Goal: Task Accomplishment & Management: Manage account settings

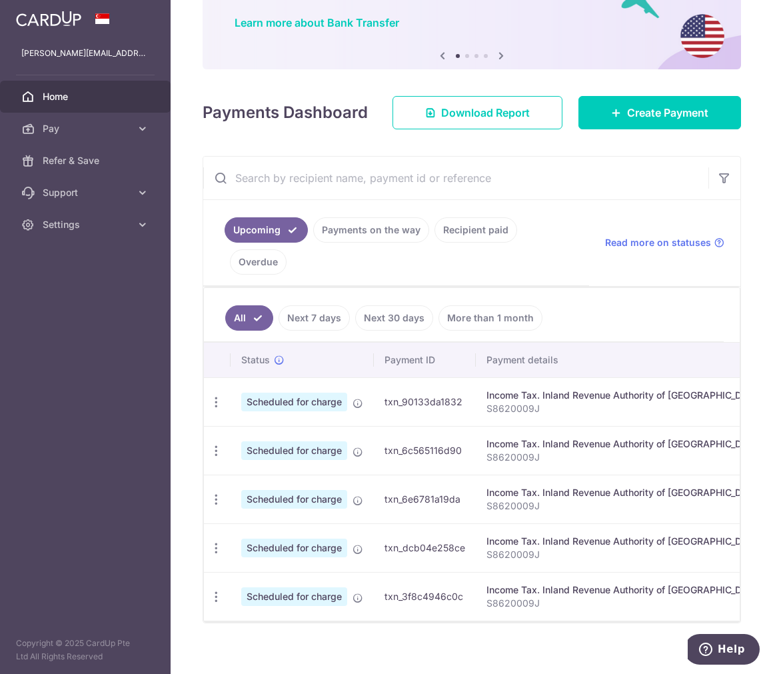
scroll to position [137, 0]
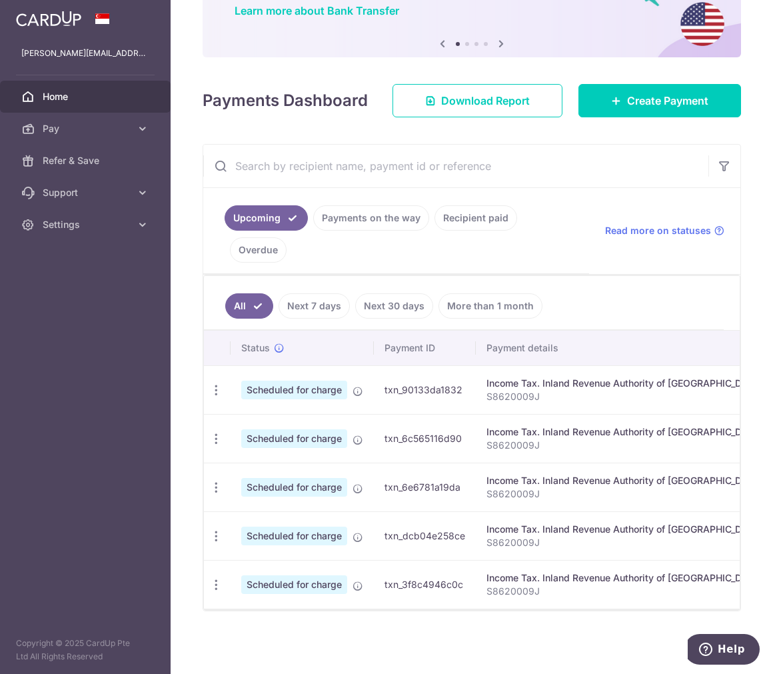
click at [333, 301] on link "Next 7 days" at bounding box center [314, 305] width 71 height 25
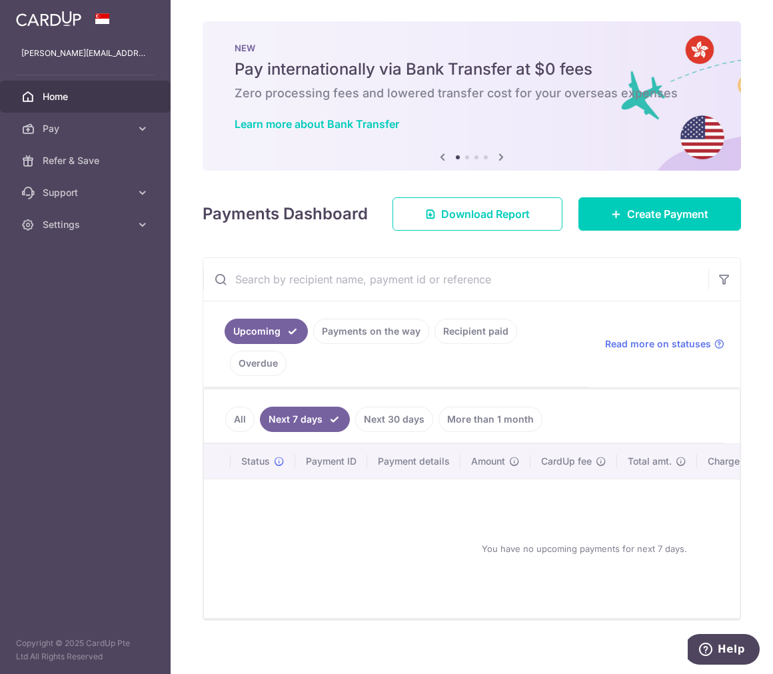
click at [389, 416] on ul "All Next 7 days Next 30 days More than 1 month" at bounding box center [464, 416] width 520 height 54
click at [389, 425] on link "Next 30 days" at bounding box center [394, 419] width 78 height 25
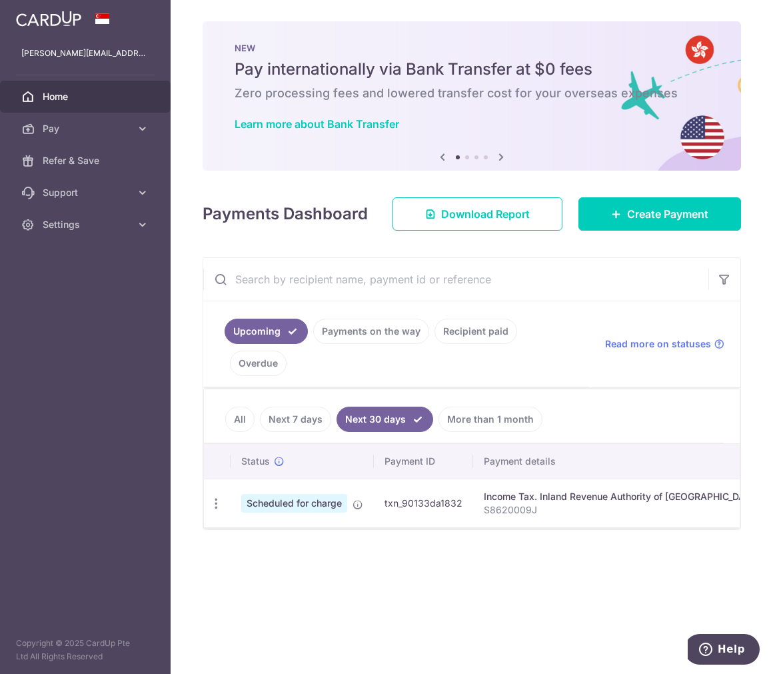
click at [365, 515] on td "Scheduled for charge" at bounding box center [302, 503] width 143 height 49
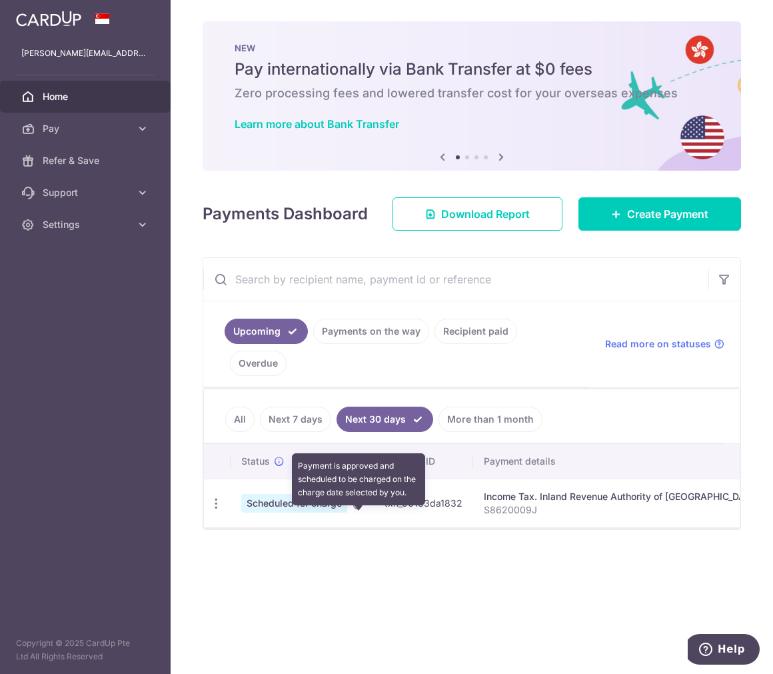
click at [362, 510] on icon at bounding box center [358, 504] width 11 height 11
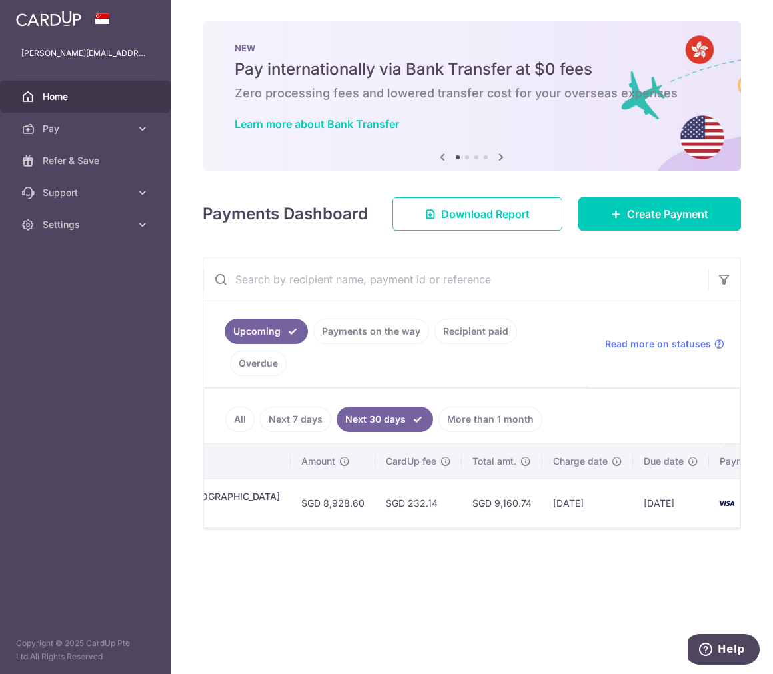
scroll to position [0, 495]
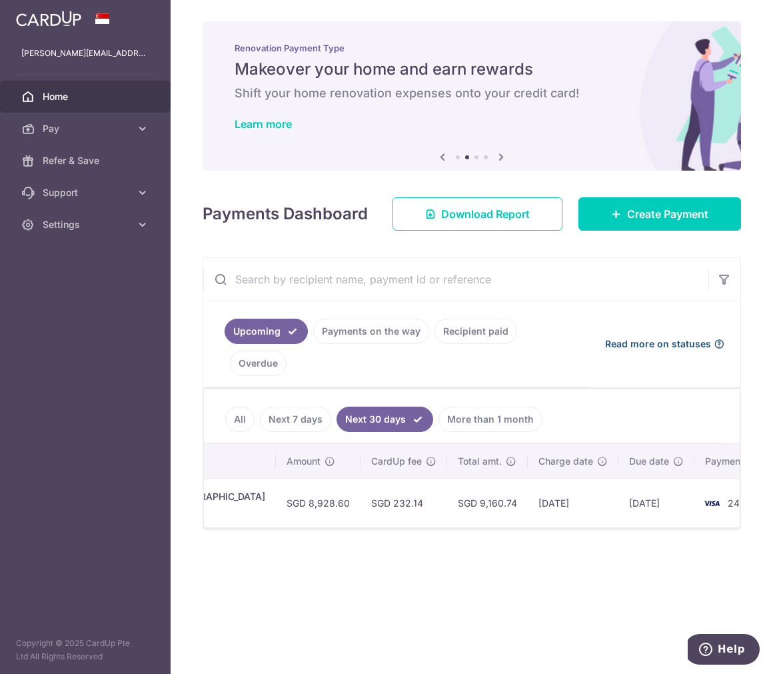
click at [690, 351] on span "Read more on statuses" at bounding box center [658, 343] width 106 height 13
click at [361, 519] on td "SGD 232.14" at bounding box center [404, 503] width 87 height 49
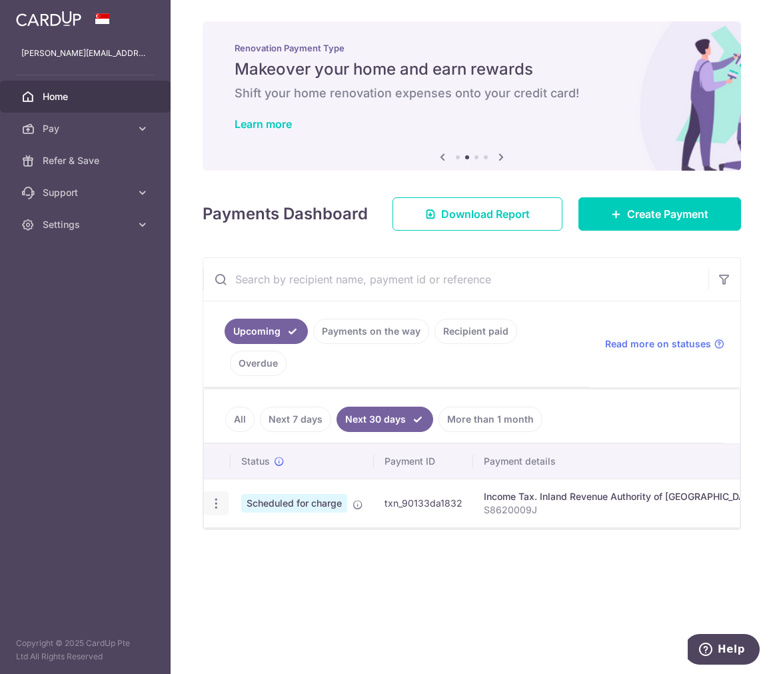
click at [215, 511] on icon "button" at bounding box center [216, 504] width 14 height 14
click at [265, 548] on span "Update payment" at bounding box center [287, 540] width 91 height 16
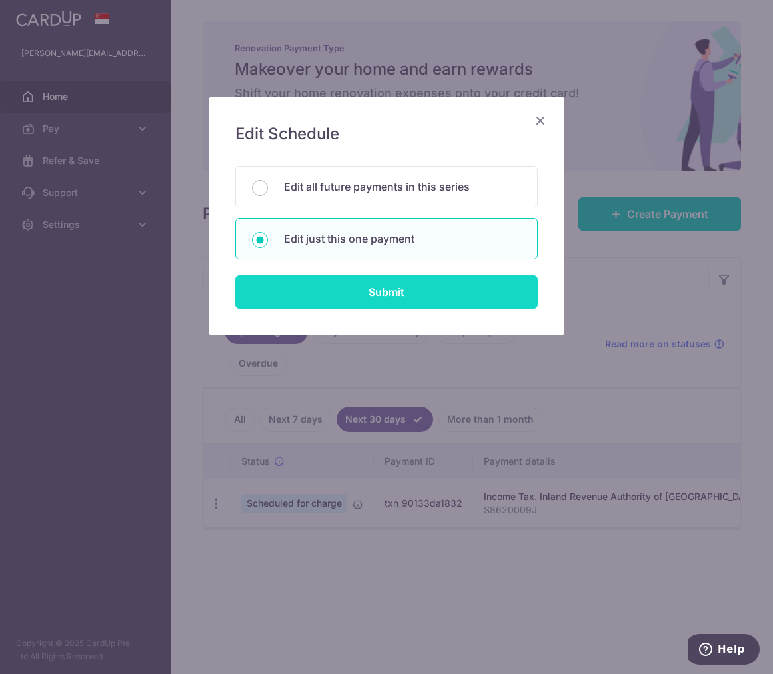
click at [491, 288] on input "Submit" at bounding box center [386, 291] width 303 height 33
radio input "true"
type input "8,928.60"
type input "26/10/2025"
type input "S8620009J"
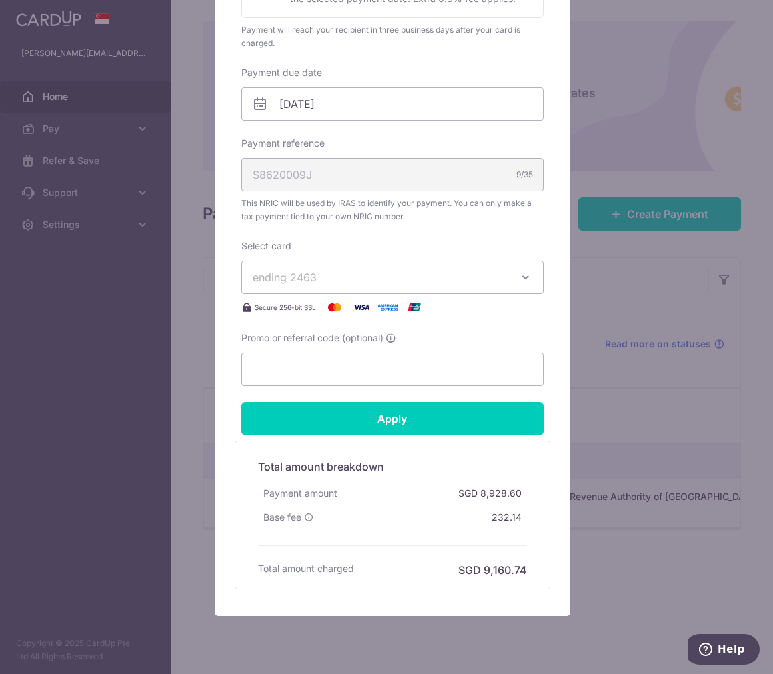
scroll to position [395, 0]
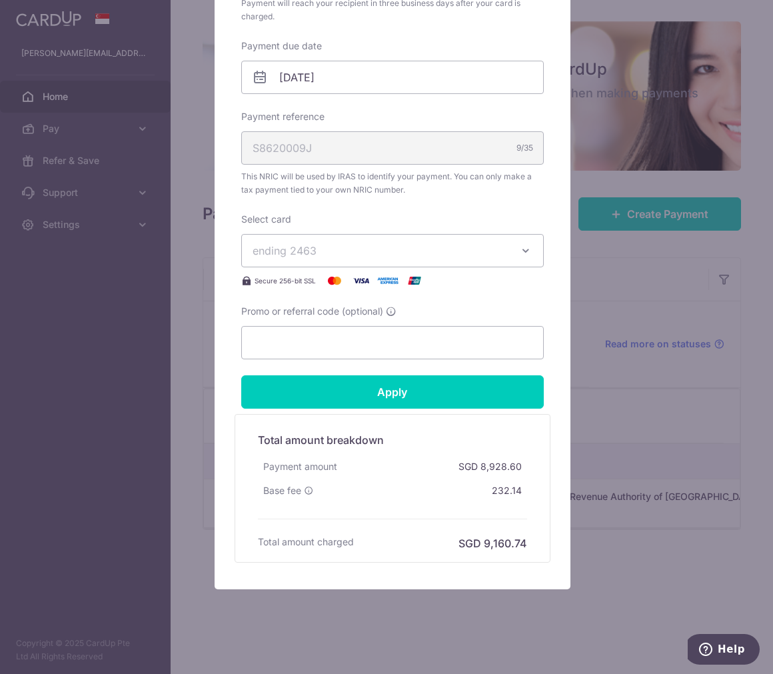
click at [712, 382] on div "Edit payment By clicking apply, you will make changes to all payments to Inland…" at bounding box center [386, 337] width 773 height 674
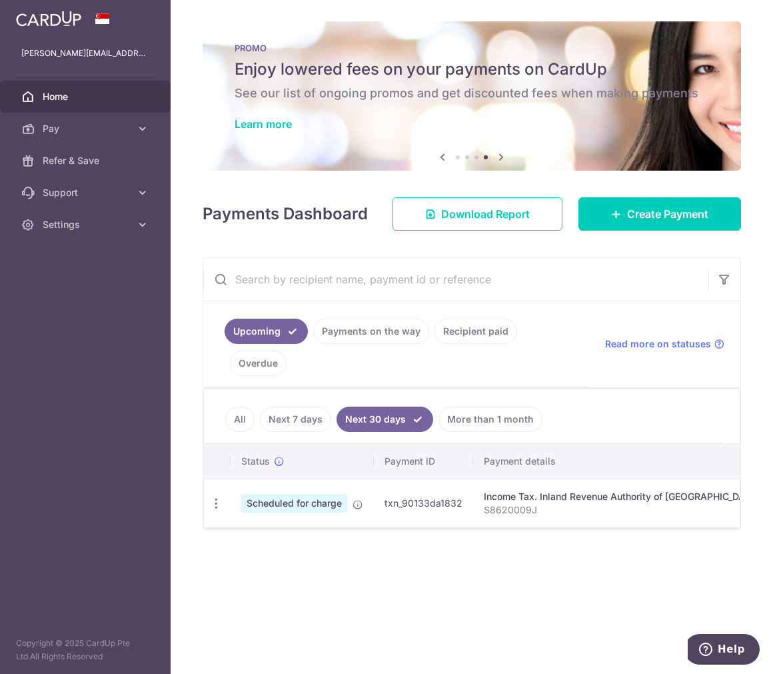
click at [238, 370] on link "Overdue" at bounding box center [258, 363] width 57 height 25
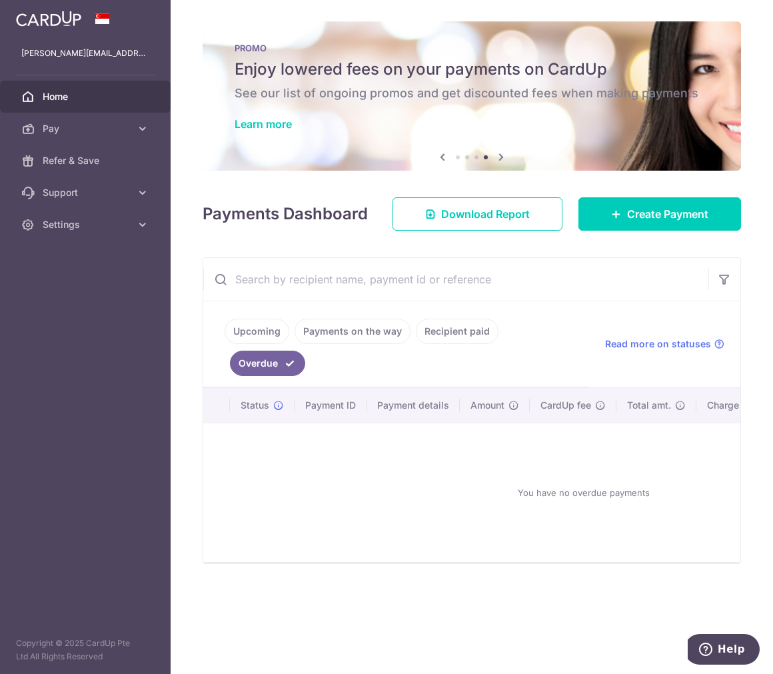
click at [469, 344] on link "Recipient paid" at bounding box center [457, 331] width 83 height 25
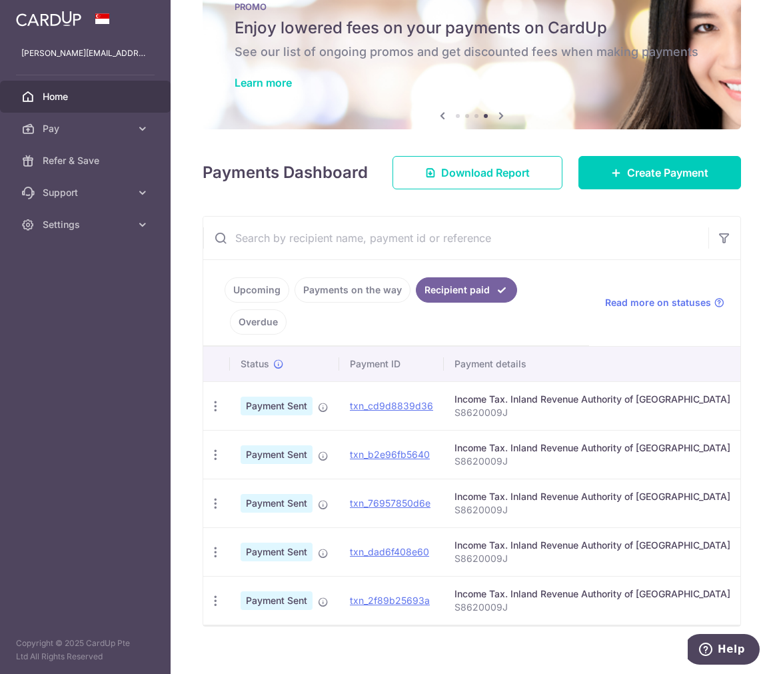
scroll to position [80, 0]
